Goal: Task Accomplishment & Management: Manage account settings

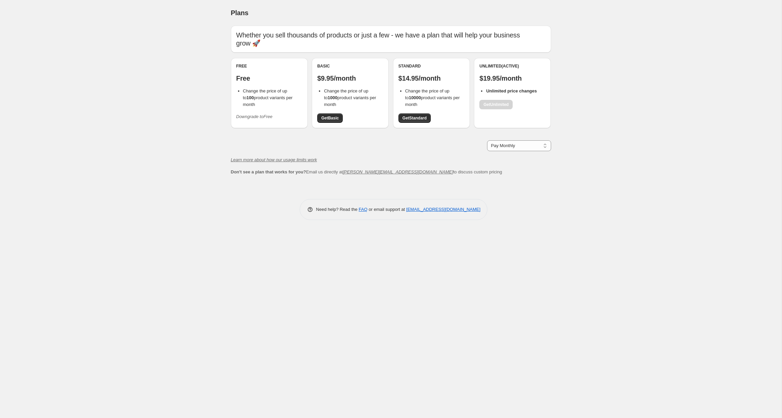
click at [273, 118] on icon "Downgrade to Free" at bounding box center [254, 116] width 36 height 5
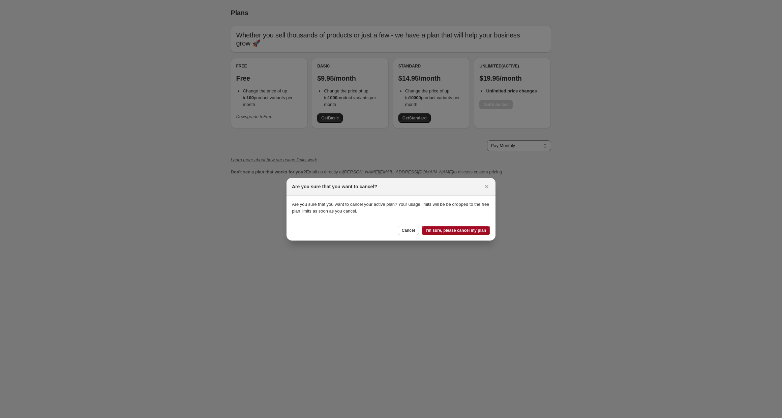
click at [471, 232] on span "I'm sure, please cancel my plan" at bounding box center [456, 230] width 60 height 5
